Goal: Communication & Community: Answer question/provide support

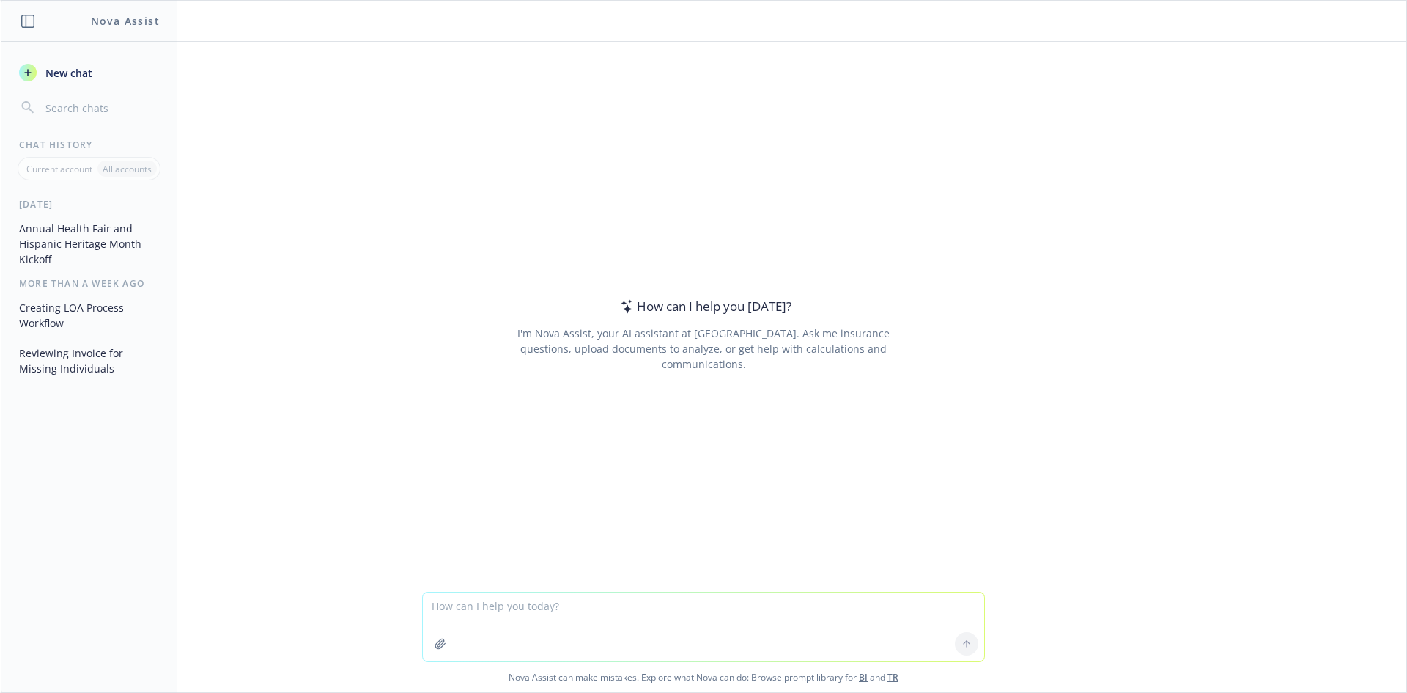
click at [506, 614] on textarea at bounding box center [703, 626] width 561 height 69
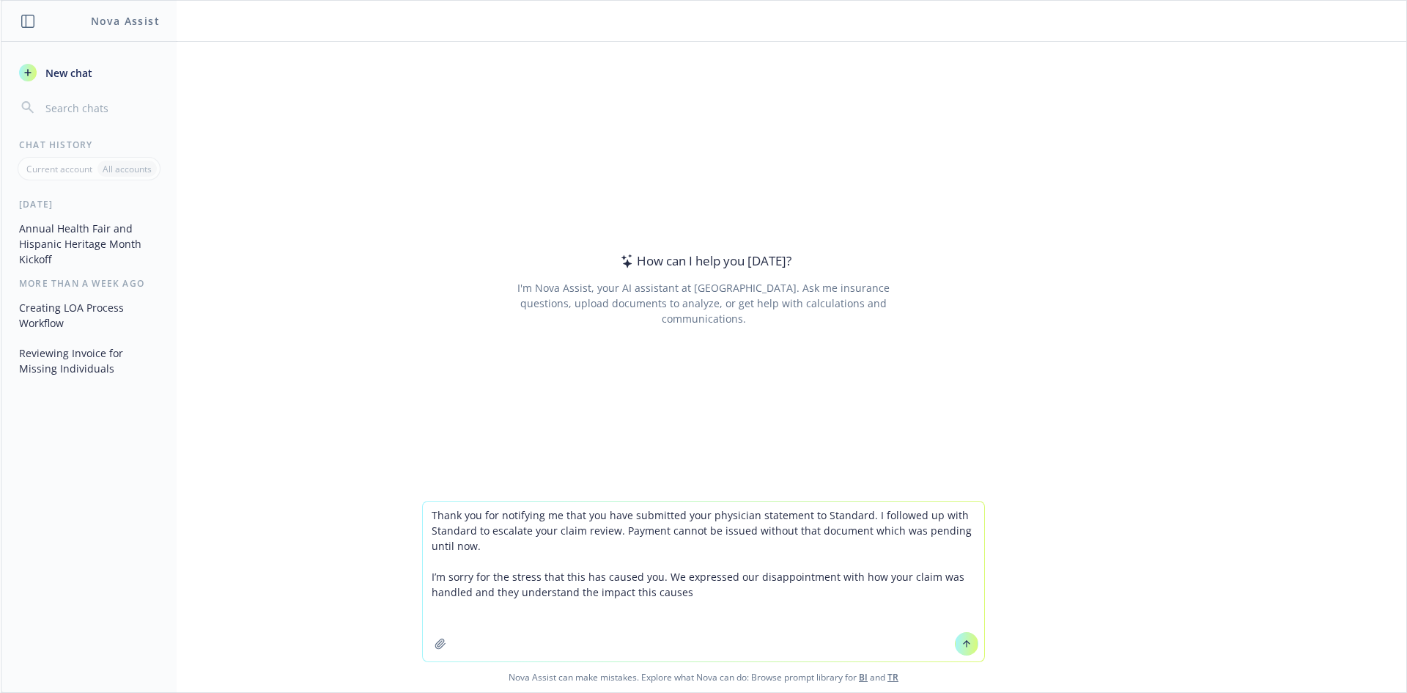
click at [432, 517] on textarea "Thank you for notifying me that you have submitted your physician statement to …" at bounding box center [703, 581] width 561 height 160
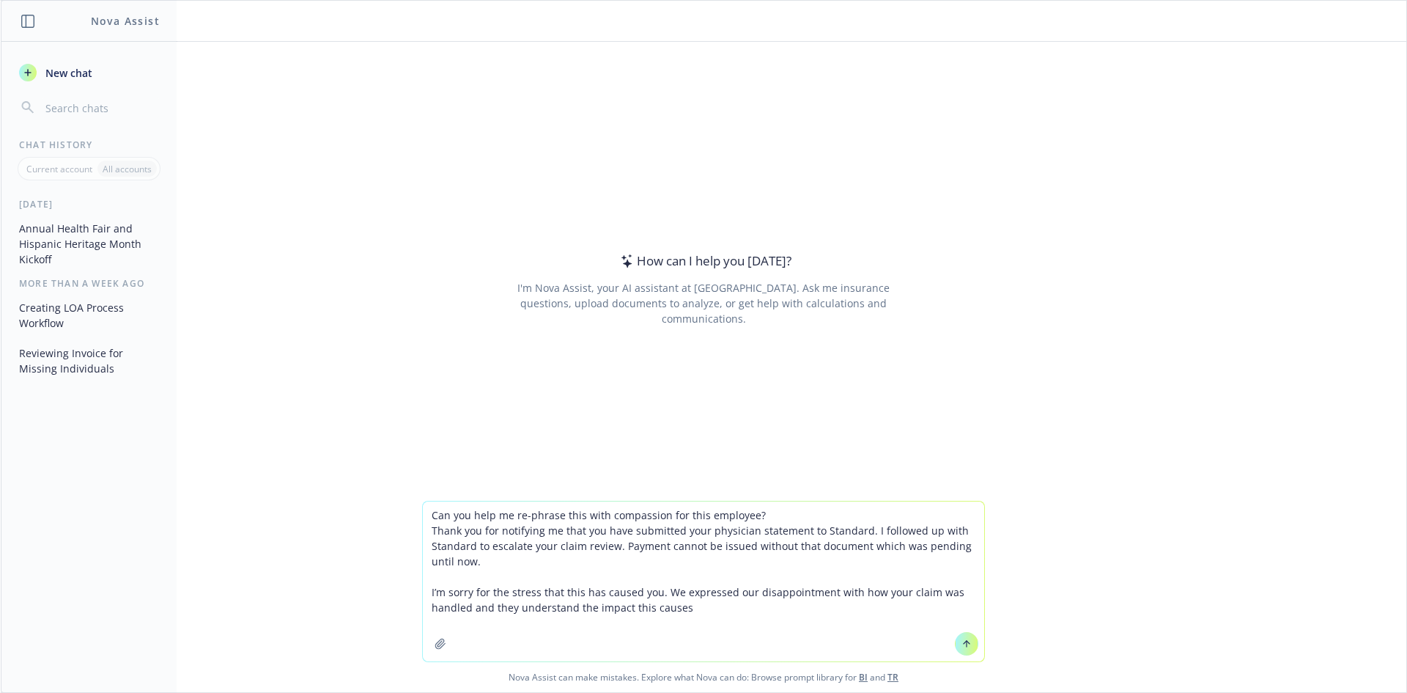
drag, startPoint x: 698, startPoint y: 618, endPoint x: 421, endPoint y: 528, distance: 292.0
click at [423, 528] on textarea "Can you help me re-phrase this with compassion for this employee? Thank you for…" at bounding box center [703, 581] width 561 height 160
paste textarea "payment cannot be issued without that document which was pending until this wee…"
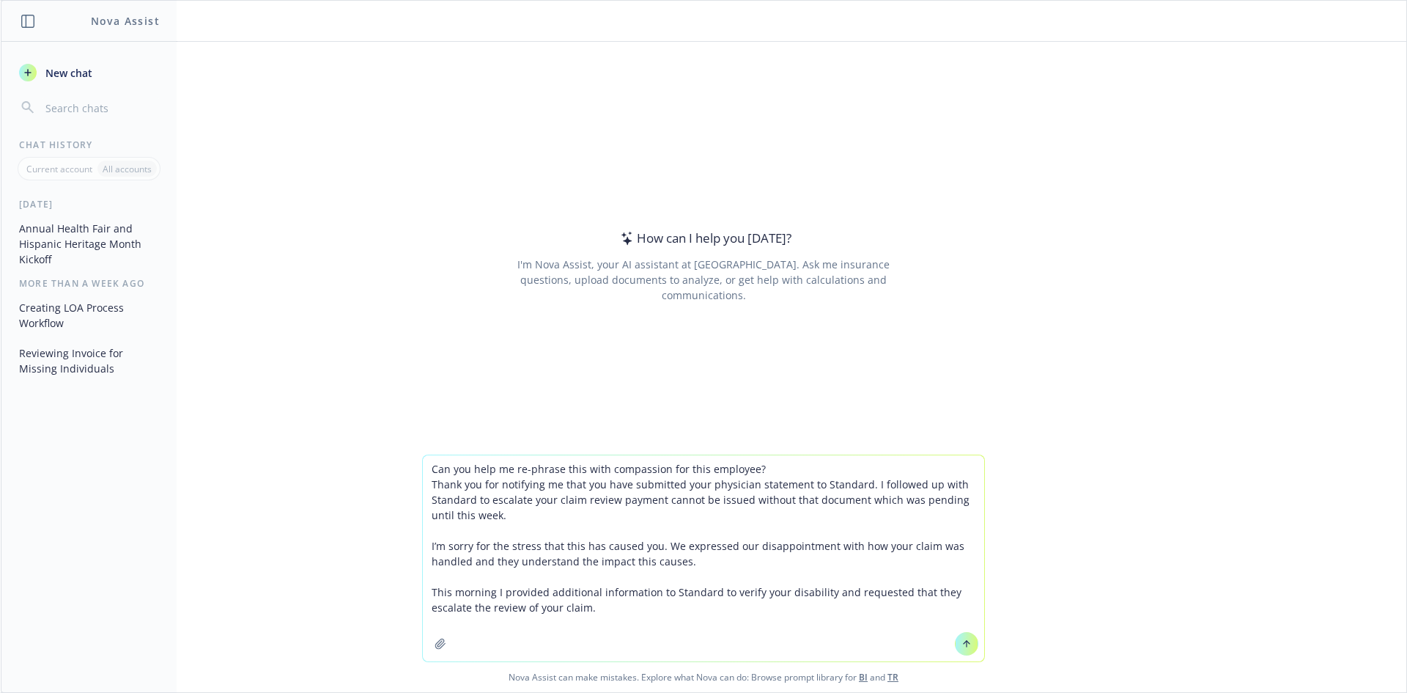
type textarea "Can you help me re-phrase this with compassion for this employee? Thank you for…"
click at [961, 644] on icon at bounding box center [966, 643] width 10 height 10
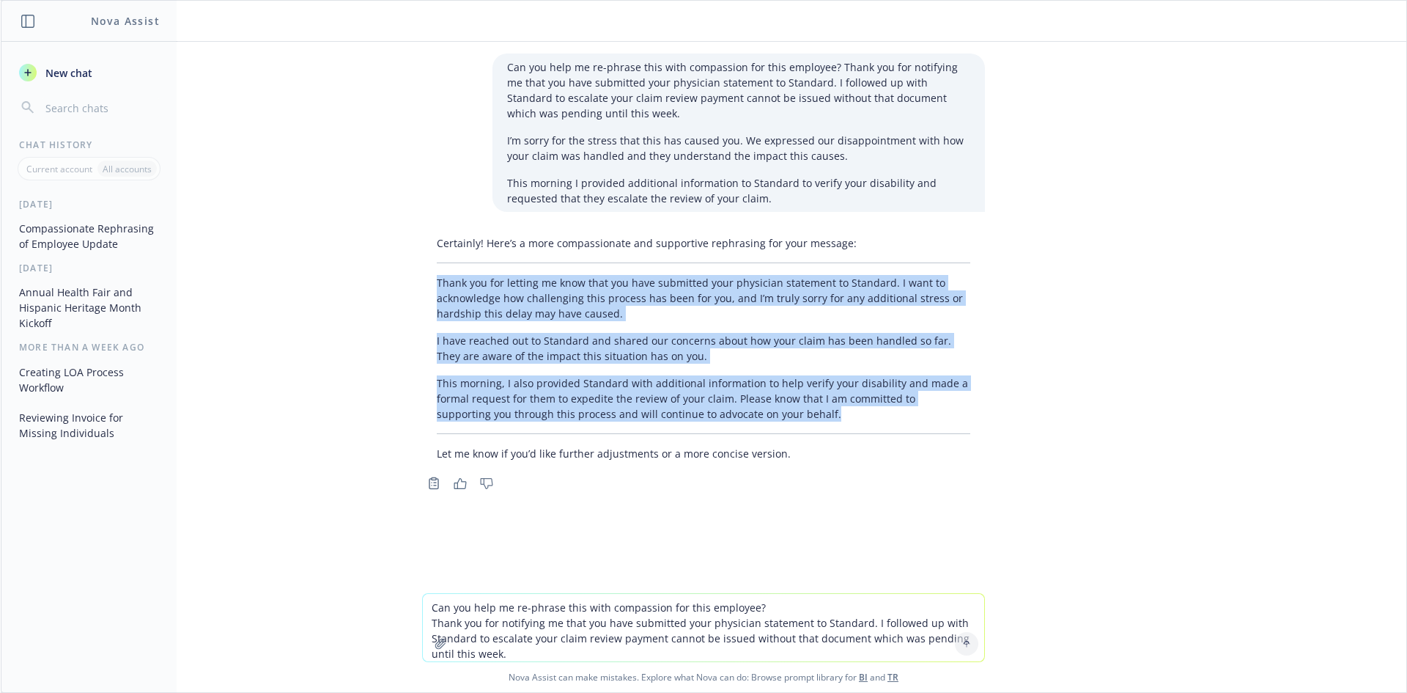
drag, startPoint x: 775, startPoint y: 413, endPoint x: 424, endPoint y: 288, distance: 373.4
click at [424, 288] on div "Certainly! Here’s a more compassionate and supportive rephrasing for your messa…" at bounding box center [703, 347] width 563 height 237
copy div "Thank you for letting me know that you have submitted your physician statement …"
click at [736, 405] on p "This morning, I also provided Standard with additional information to help veri…" at bounding box center [703, 398] width 533 height 46
